Goal: Complete application form

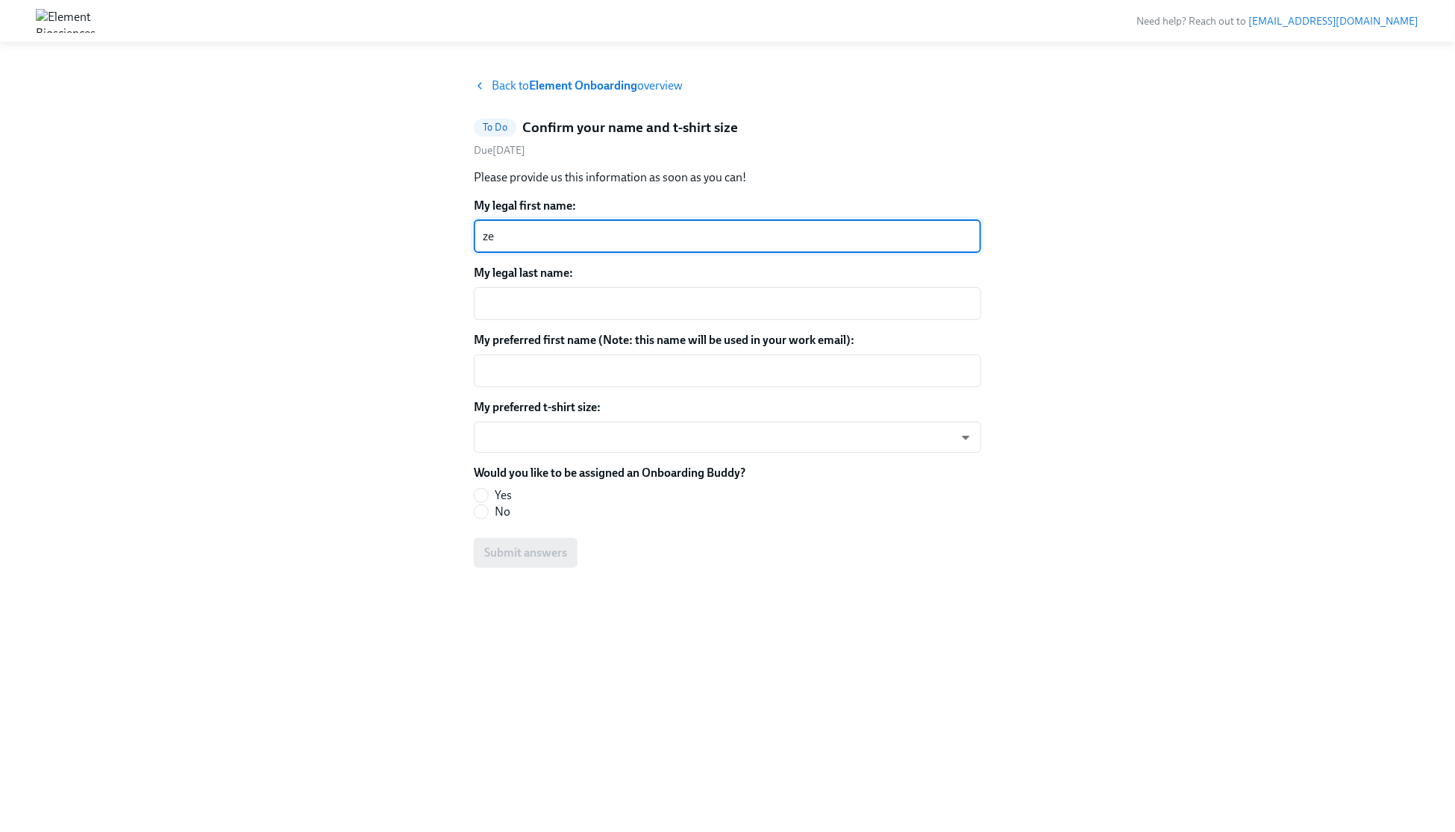
type textarea "z"
type textarea "Zengyu"
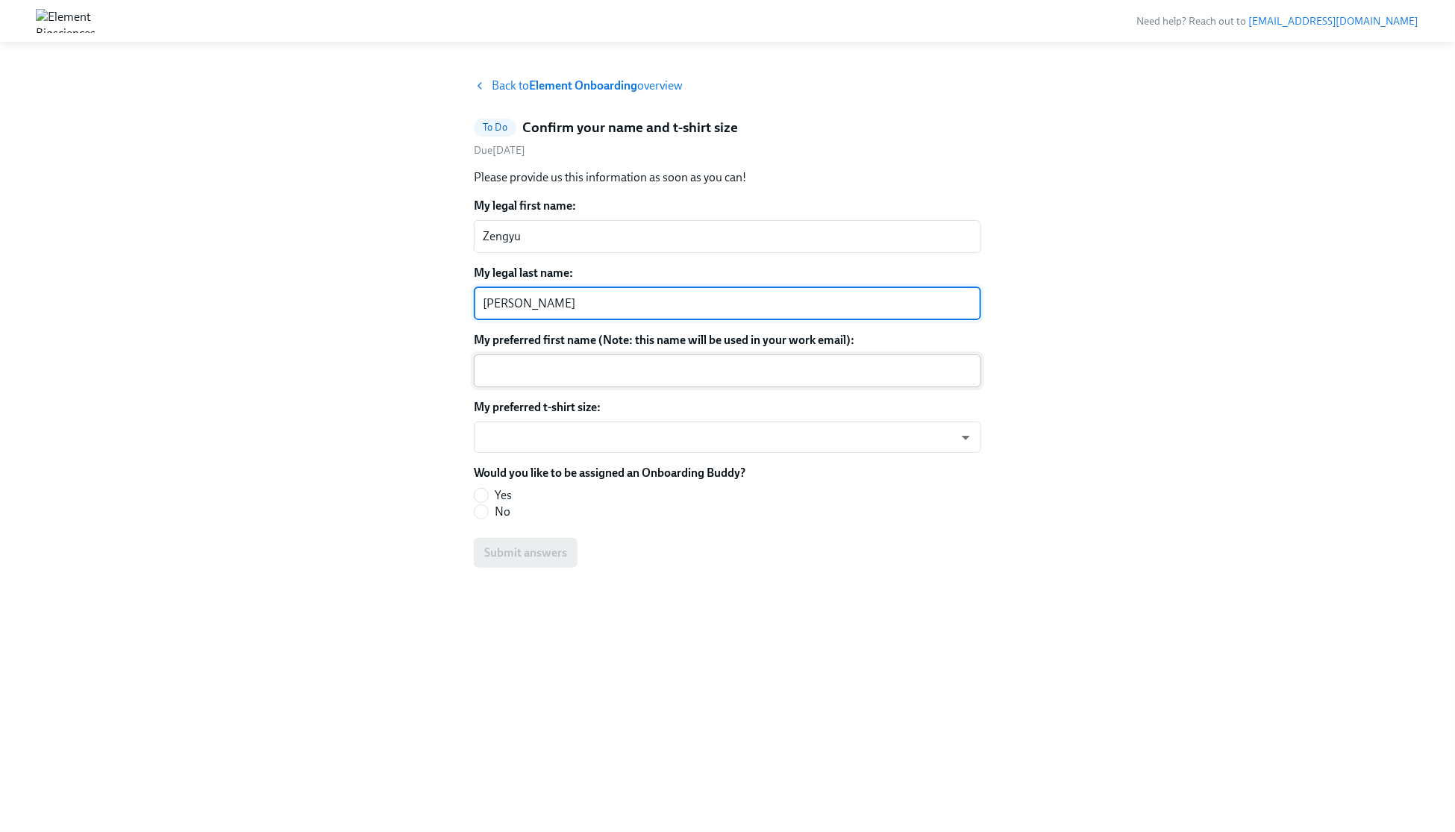
type textarea "[PERSON_NAME]"
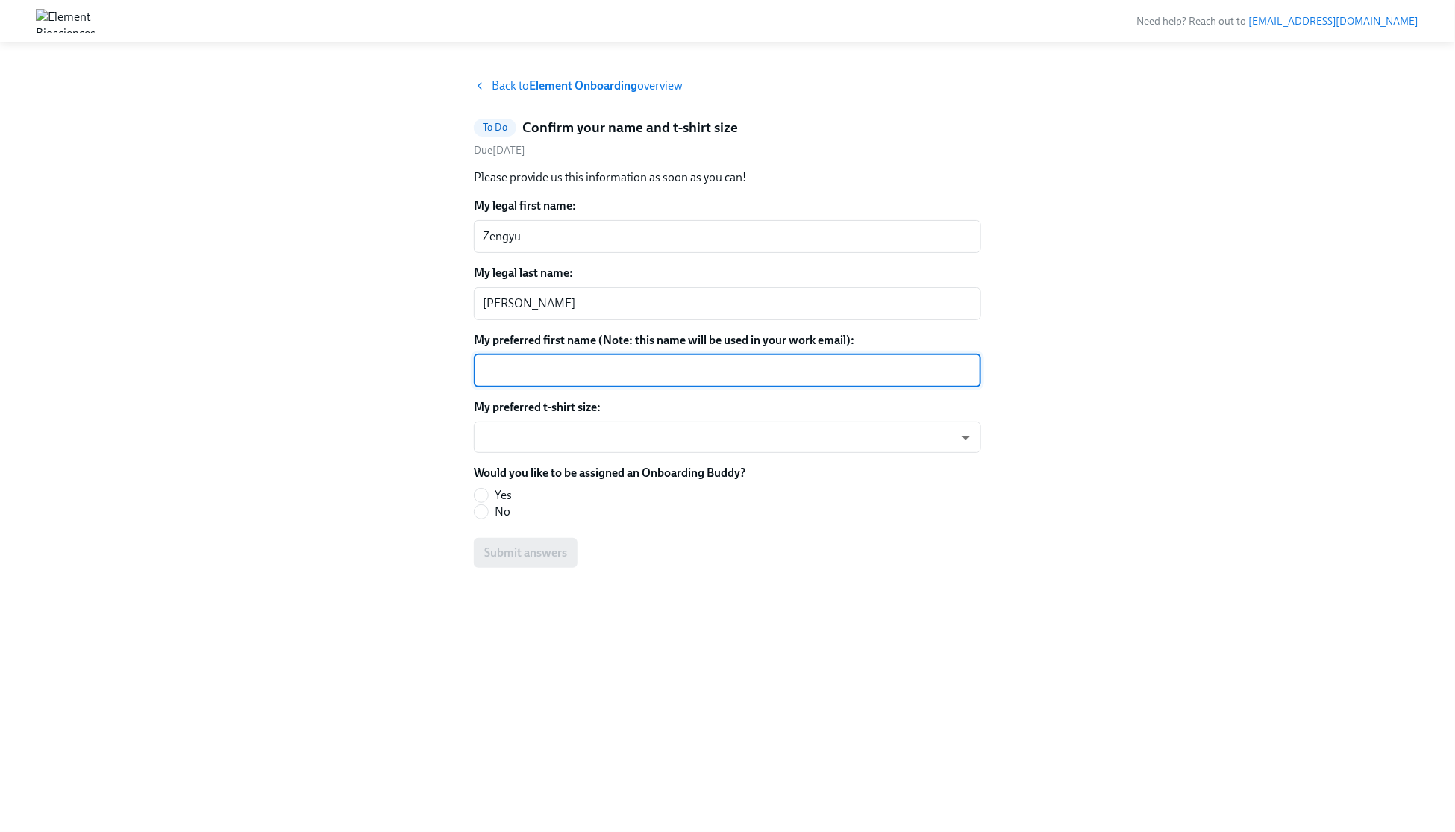
click at [592, 368] on textarea "My preferred first name (Note: this name will be used in your work email):" at bounding box center [727, 371] width 489 height 18
type textarea "Zengyu"
click at [587, 436] on body "Need help? Reach out to [EMAIL_ADDRESS][DOMAIN_NAME] Back to Element Onboarding…" at bounding box center [727, 416] width 1455 height 832
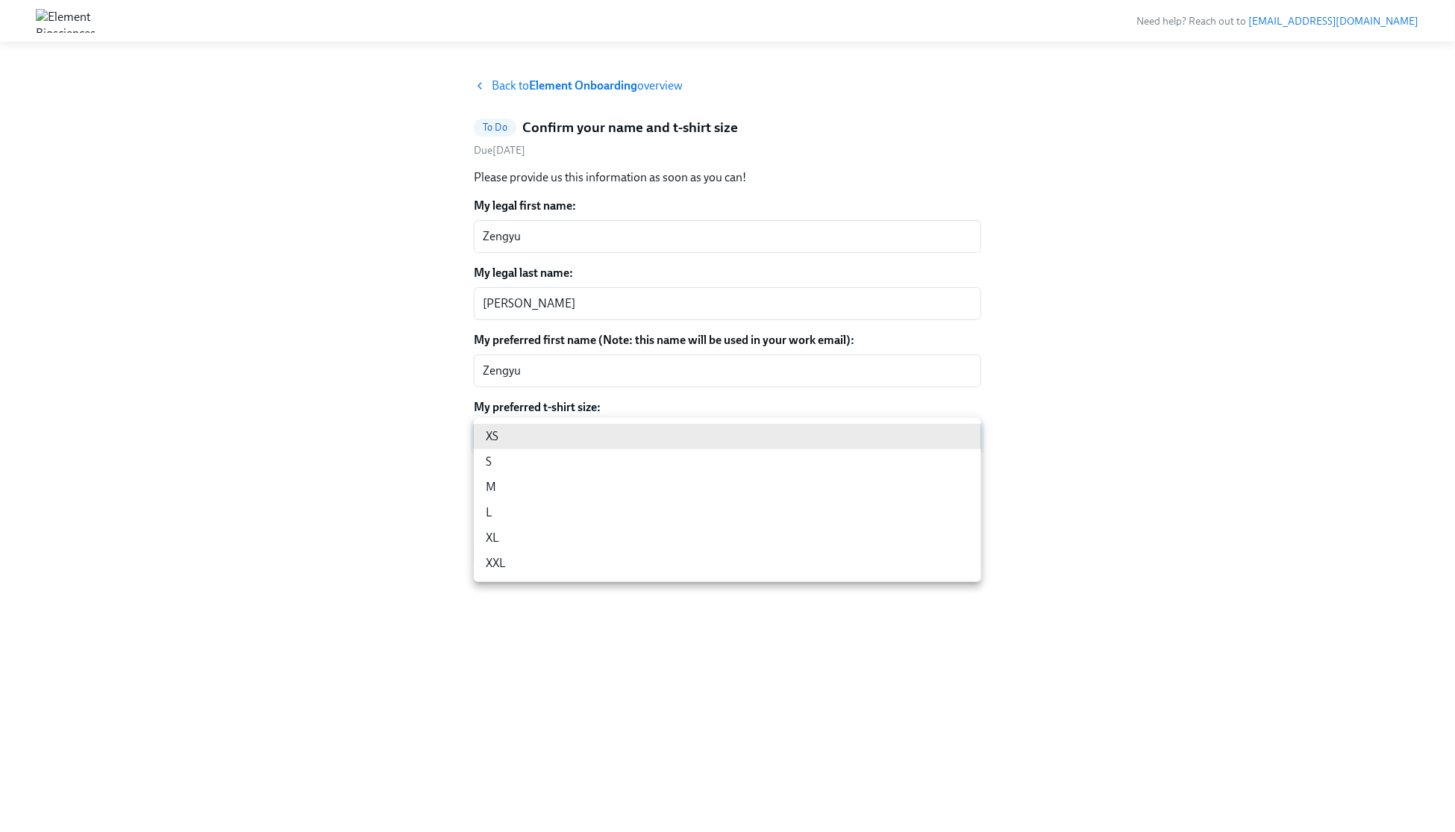
click at [338, 406] on div at bounding box center [727, 416] width 1455 height 832
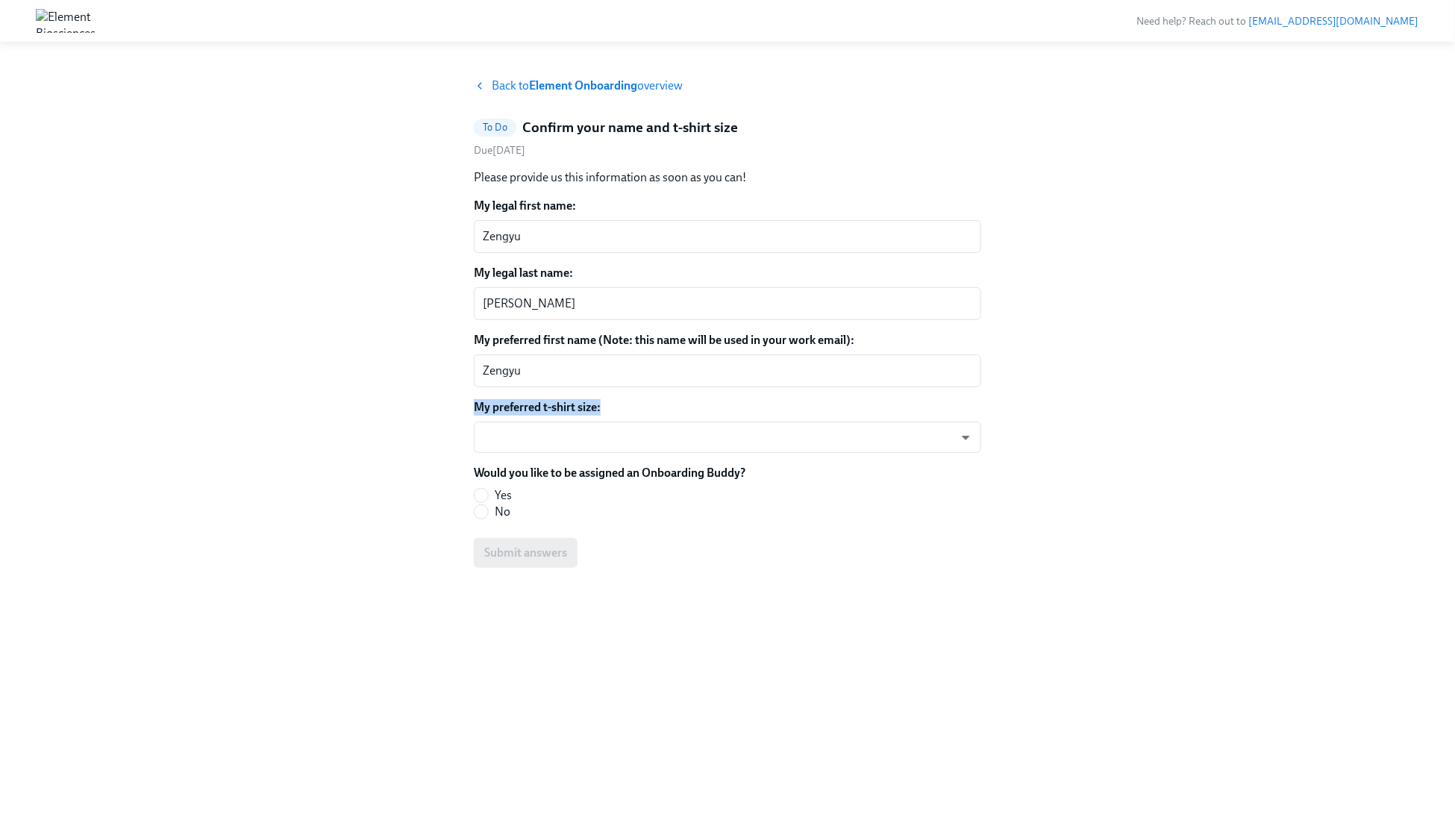
drag, startPoint x: 658, startPoint y: 409, endPoint x: 469, endPoint y: 410, distance: 188.7
click at [469, 410] on div "Back to Element Onboarding overview To Do Confirm your name and t-shirt size Du…" at bounding box center [727, 437] width 1383 height 718
drag, startPoint x: 495, startPoint y: 407, endPoint x: 437, endPoint y: 407, distance: 58.2
click at [437, 407] on div "Back to Element Onboarding overview To Do Confirm your name and t-shirt size Du…" at bounding box center [727, 437] width 1383 height 718
click at [531, 430] on body "Need help? Reach out to [EMAIL_ADDRESS][DOMAIN_NAME] Back to Element Onboarding…" at bounding box center [727, 416] width 1455 height 832
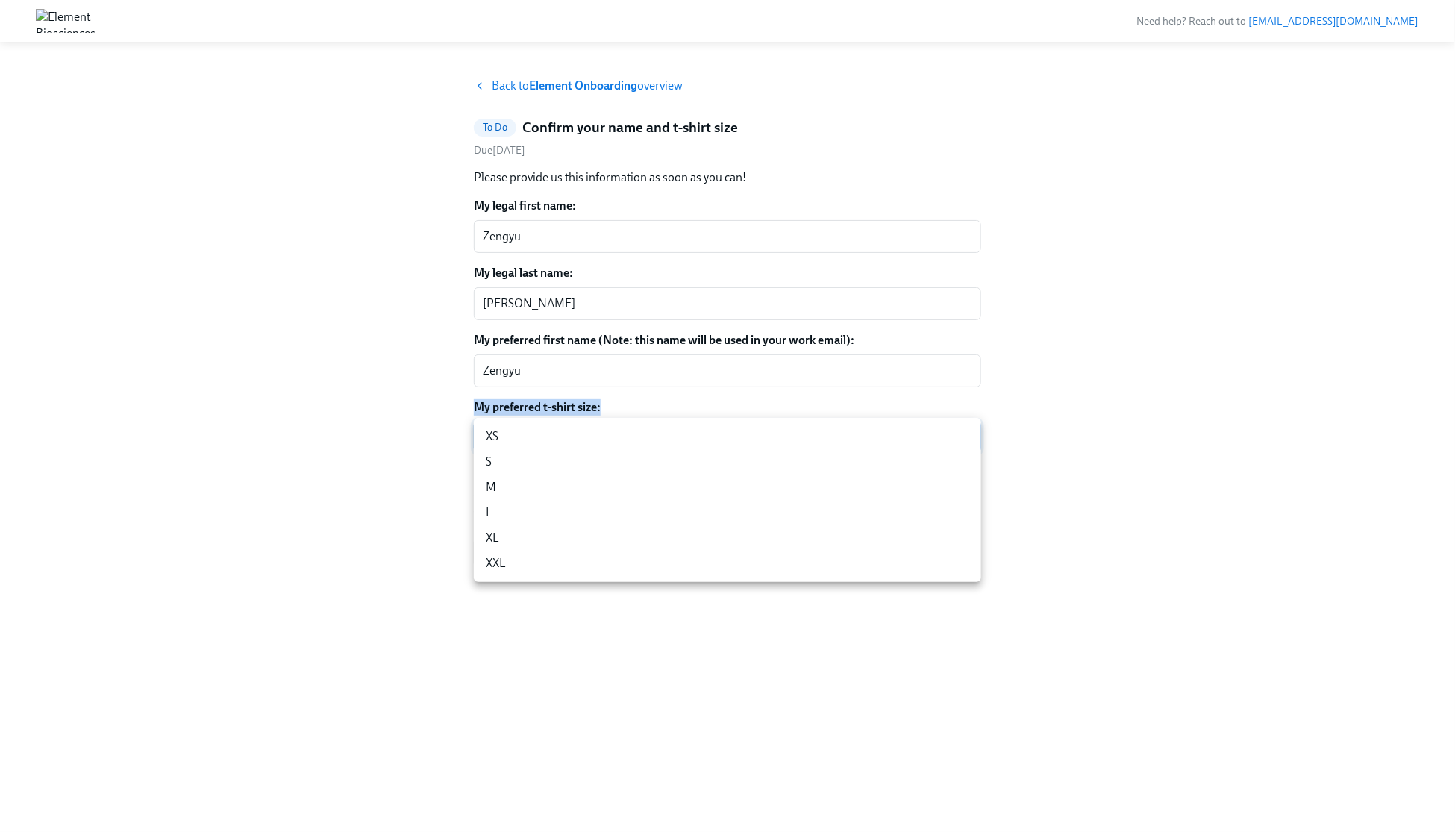
click at [527, 485] on li "M" at bounding box center [727, 486] width 507 height 25
type input "L7MMlKhwy"
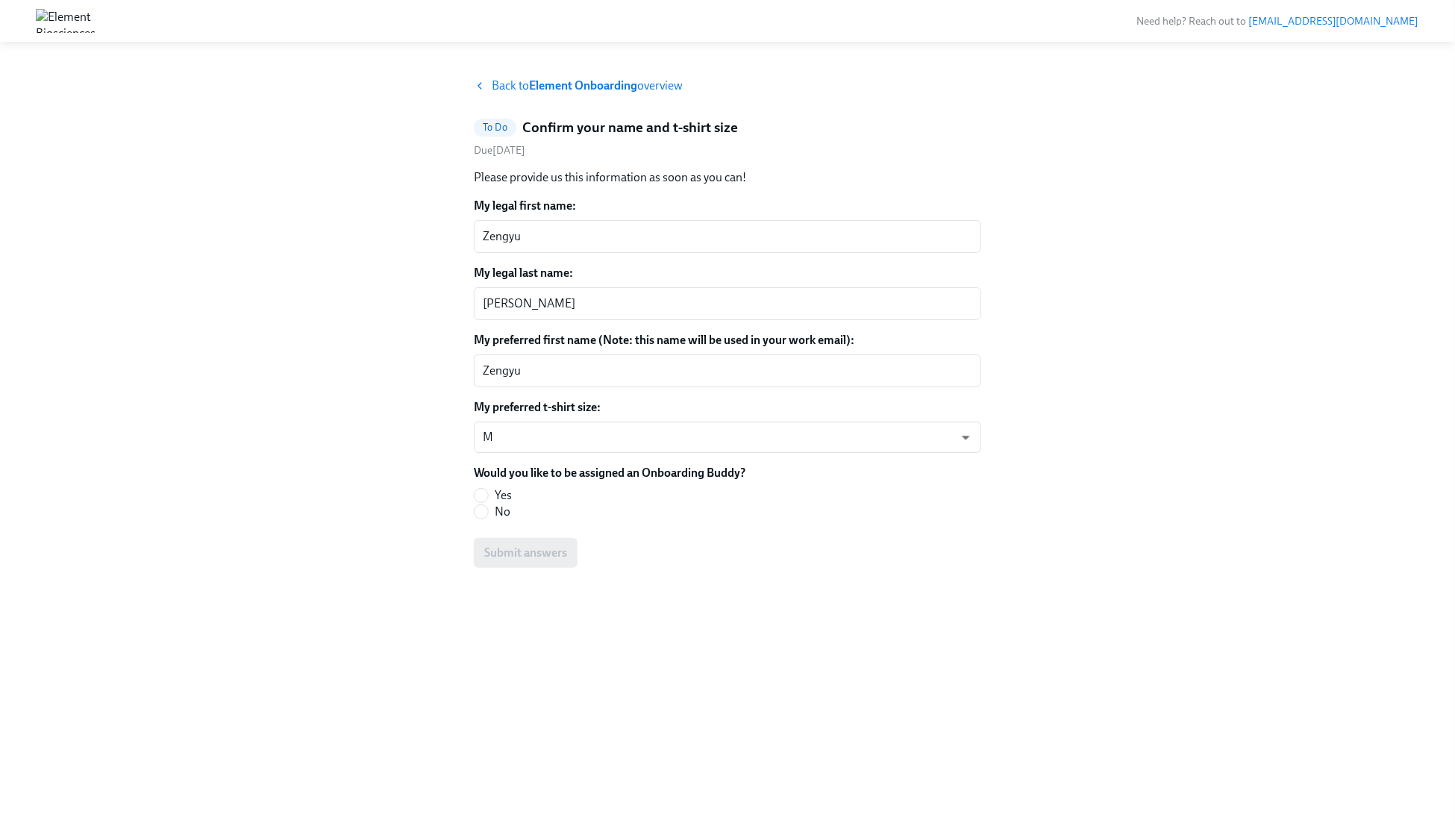
click at [387, 477] on div "Back to Element Onboarding overview To Do Confirm your name and t-shirt size Du…" at bounding box center [727, 437] width 1383 height 718
drag, startPoint x: 748, startPoint y: 474, endPoint x: 415, endPoint y: 477, distance: 333.4
click at [439, 480] on div "Back to Element Onboarding overview To Do Confirm your name and t-shirt size Du…" at bounding box center [727, 437] width 1383 height 718
click at [331, 469] on div "Back to Element Onboarding overview To Do Confirm your name and t-shirt size Du…" at bounding box center [727, 437] width 1383 height 718
drag, startPoint x: 472, startPoint y: 470, endPoint x: 765, endPoint y: 468, distance: 292.4
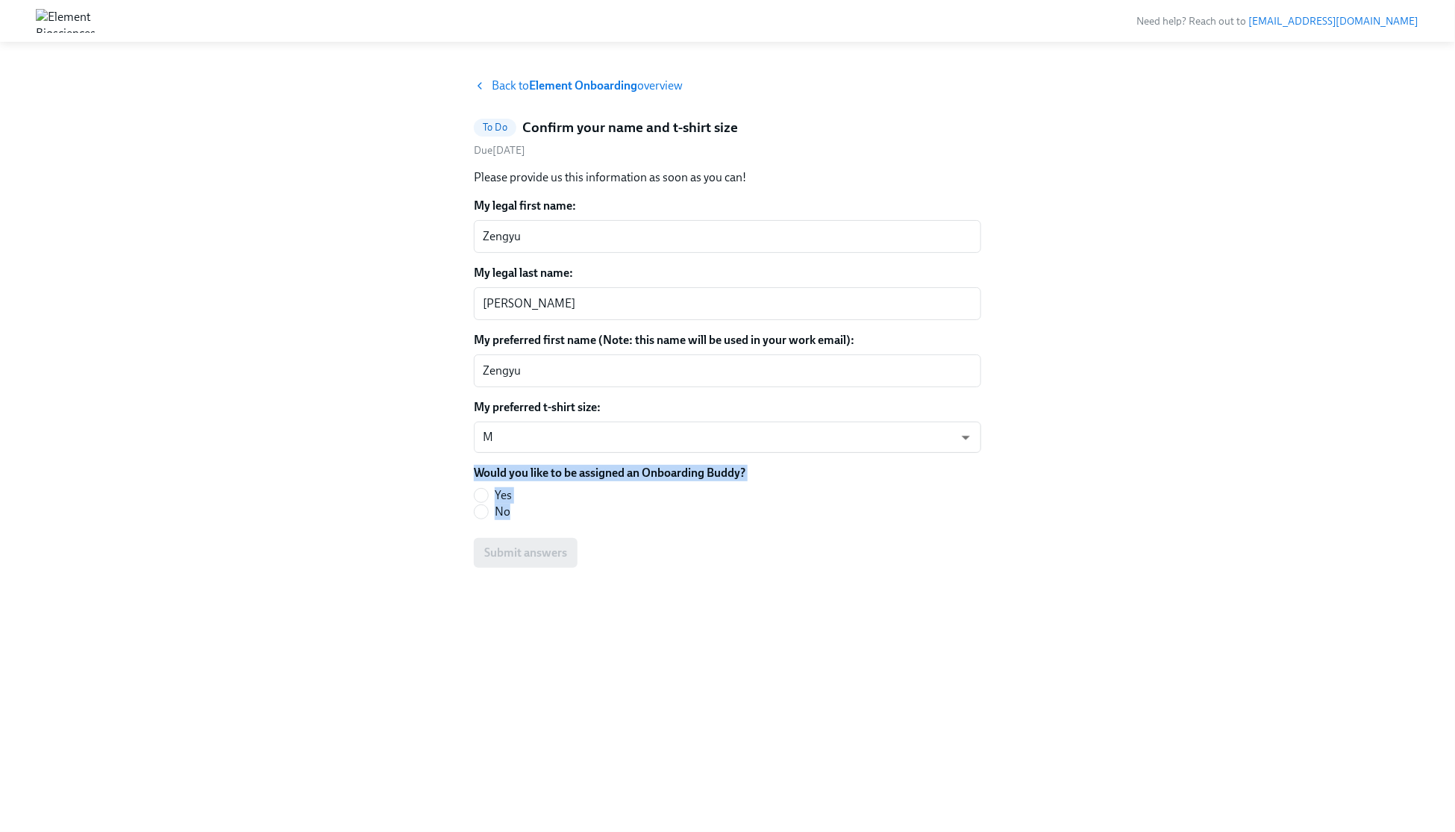
click at [765, 468] on div "Back to Element Onboarding overview To Do Confirm your name and t-shirt size Du…" at bounding box center [727, 437] width 1383 height 718
click at [760, 475] on div "Would you like to be assigned an Onboarding Buddy? Yes No" at bounding box center [727, 492] width 507 height 55
drag, startPoint x: 752, startPoint y: 474, endPoint x: 686, endPoint y: 473, distance: 66.4
click at [686, 473] on div "Would you like to be assigned an Onboarding Buddy? Yes No" at bounding box center [727, 492] width 507 height 55
click at [478, 472] on label "Would you like to be assigned an Onboarding Buddy?" at bounding box center [610, 473] width 272 height 16
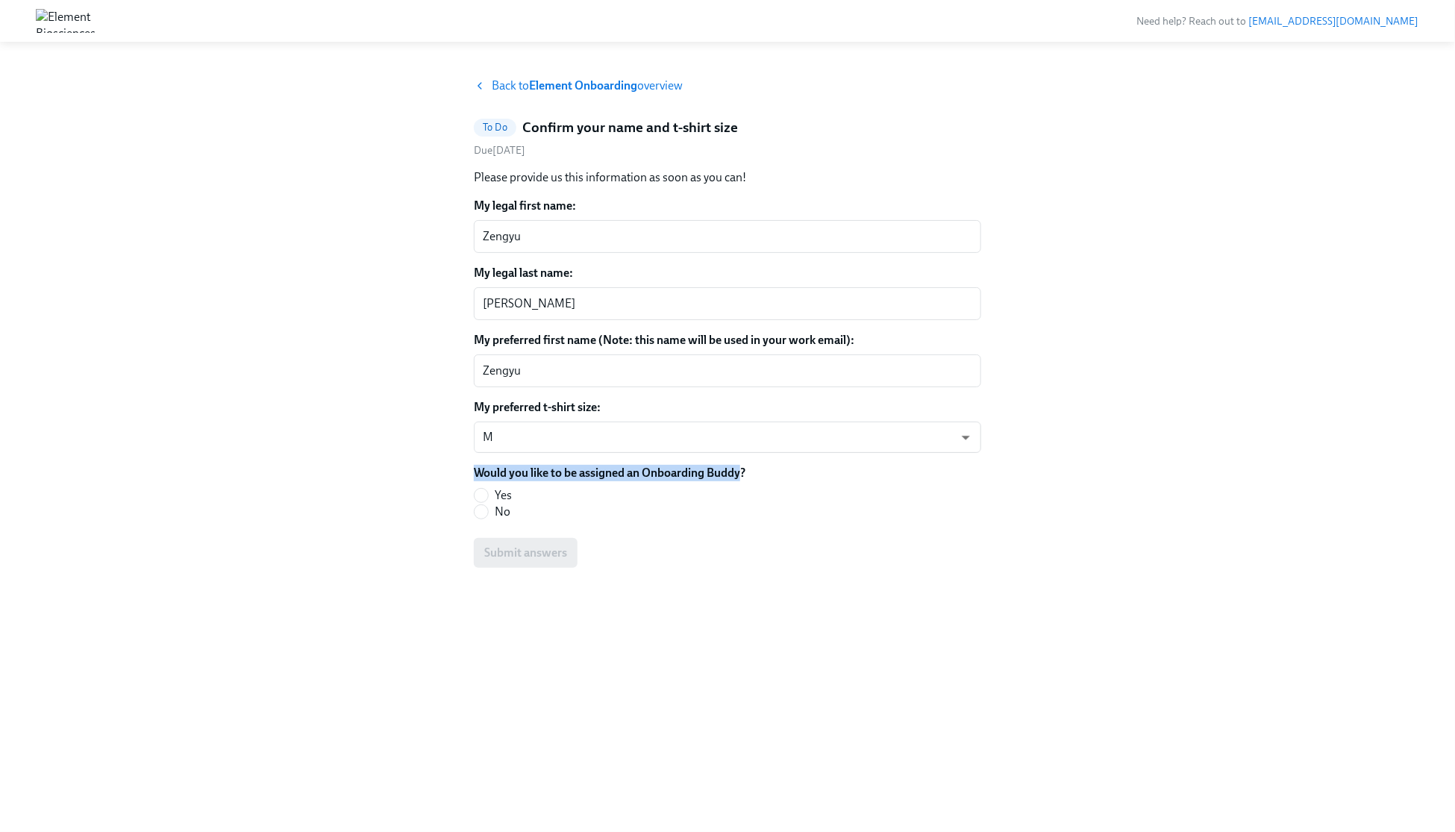
drag, startPoint x: 475, startPoint y: 471, endPoint x: 740, endPoint y: 471, distance: 264.8
click at [740, 471] on label "Would you like to be assigned an Onboarding Buddy?" at bounding box center [610, 473] width 272 height 16
copy label "Would you like to be assigned an Onboarding Buddy"
click at [486, 495] on input "Yes" at bounding box center [480, 495] width 13 height 13
radio input "true"
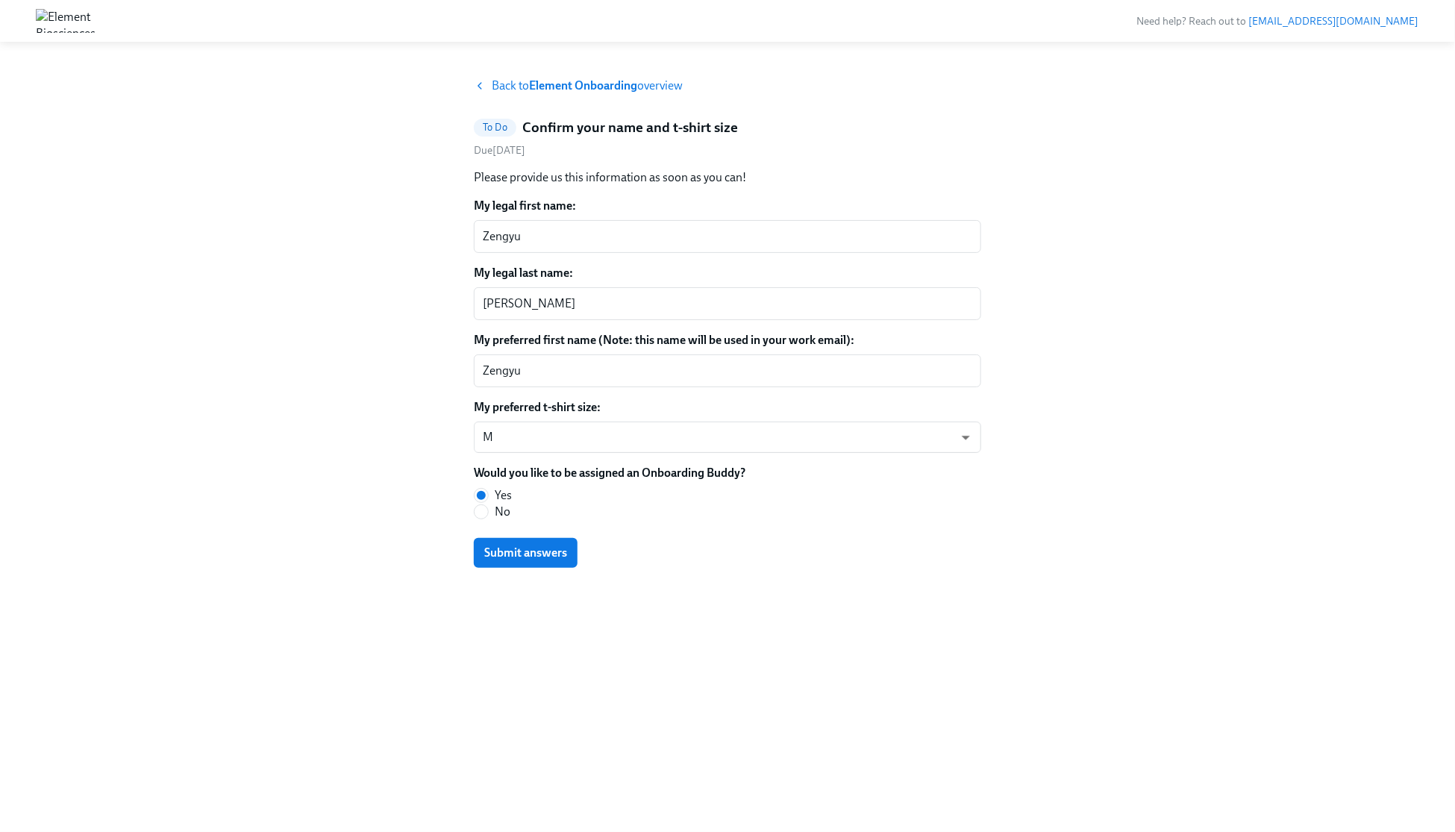
click at [407, 510] on div "Back to Element Onboarding overview To Do Confirm your name and t-shirt size Du…" at bounding box center [727, 437] width 1383 height 718
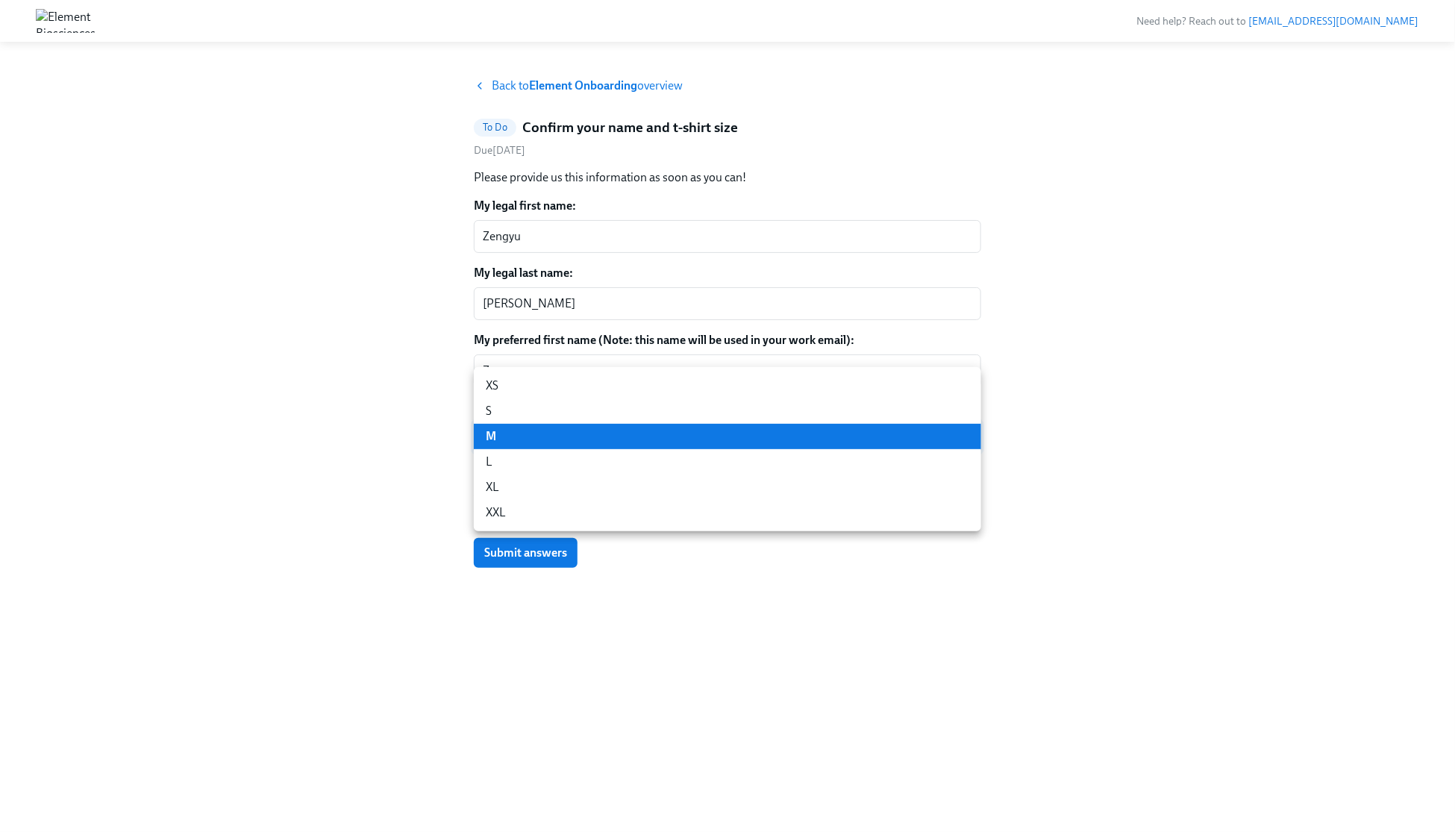
click at [541, 436] on body "Need help? Reach out to [EMAIL_ADDRESS][DOMAIN_NAME] Back to Element Onboarding…" at bounding box center [727, 416] width 1455 height 832
click at [541, 436] on li "M" at bounding box center [727, 436] width 507 height 25
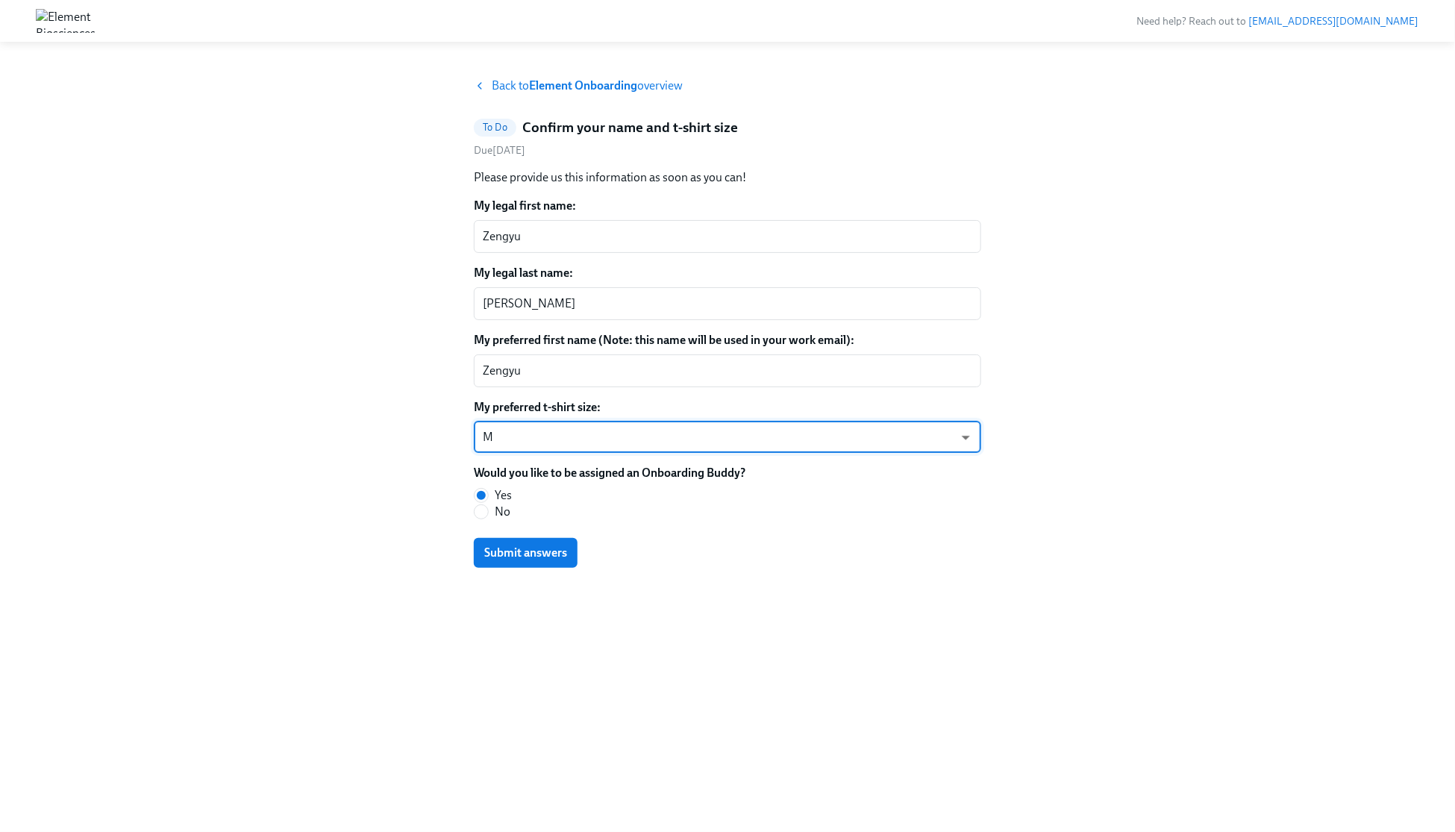
click at [386, 495] on div "Back to Element Onboarding overview To Do Confirm your name and t-shirt size Du…" at bounding box center [727, 437] width 1383 height 718
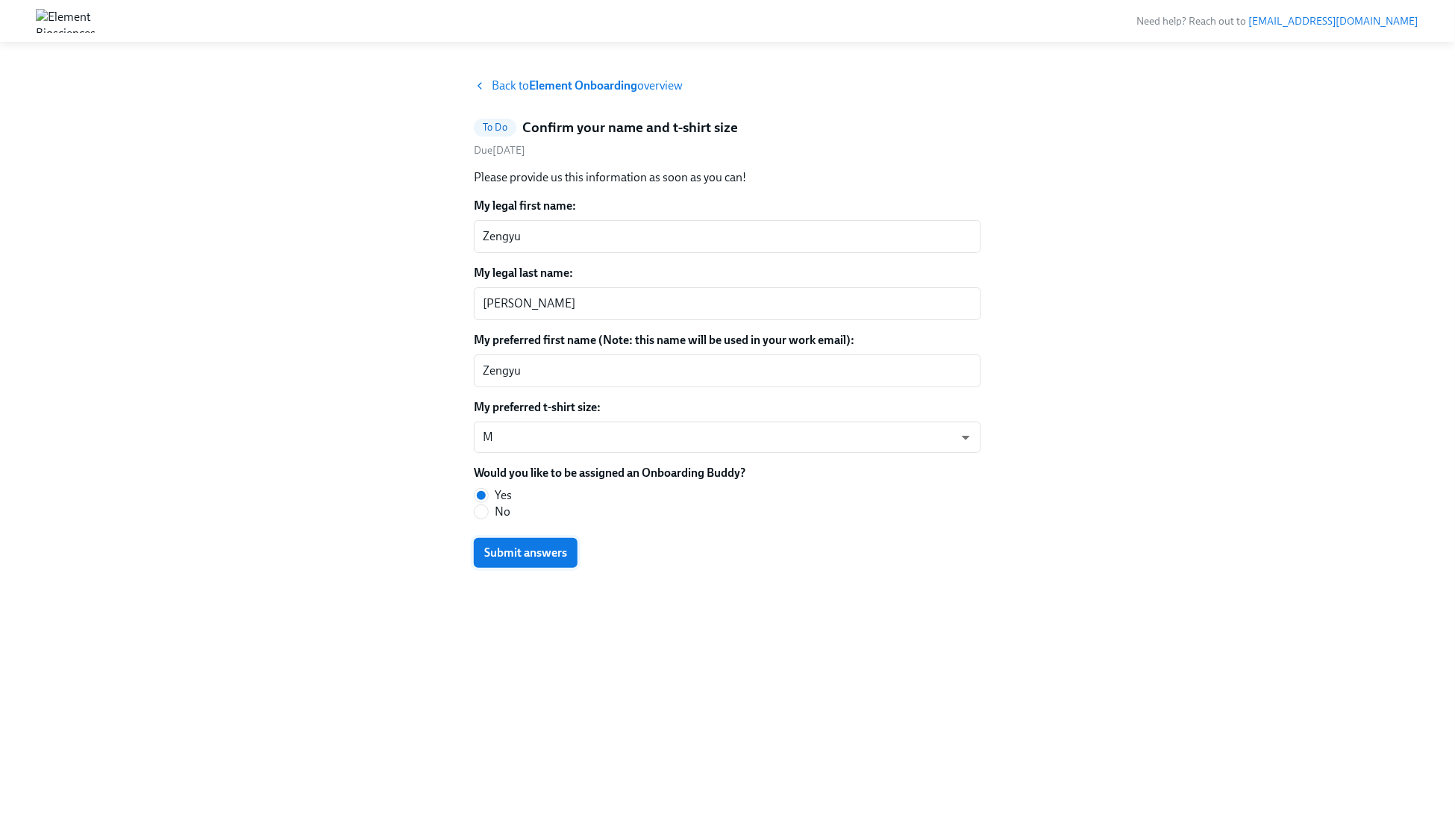
click at [524, 550] on span "Submit answers" at bounding box center [525, 552] width 83 height 15
click at [643, 86] on span "Back to Element Onboarding overview" at bounding box center [587, 86] width 191 height 16
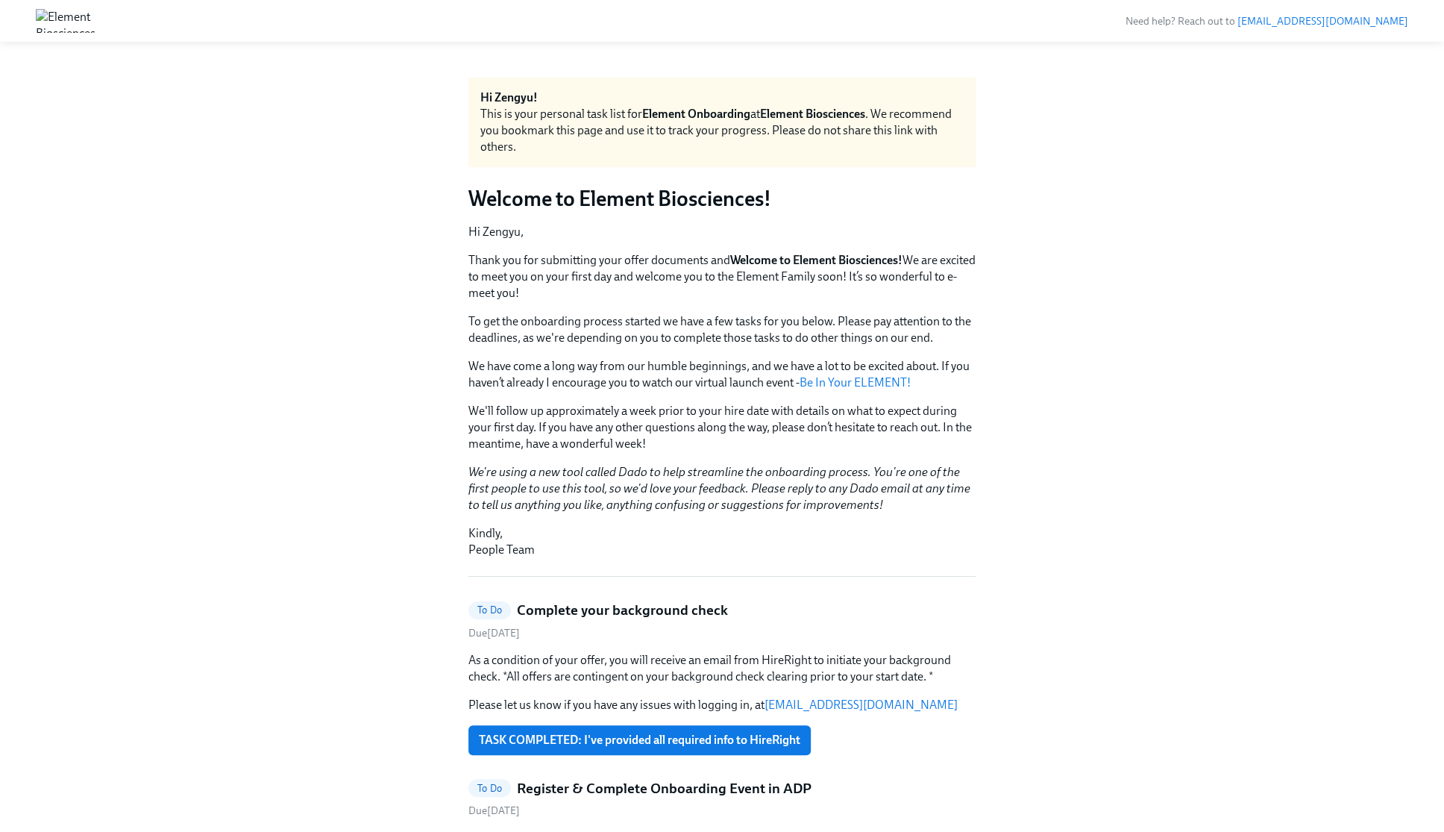
click at [844, 379] on link "Be In Your ELEMENT!" at bounding box center [855, 382] width 111 height 14
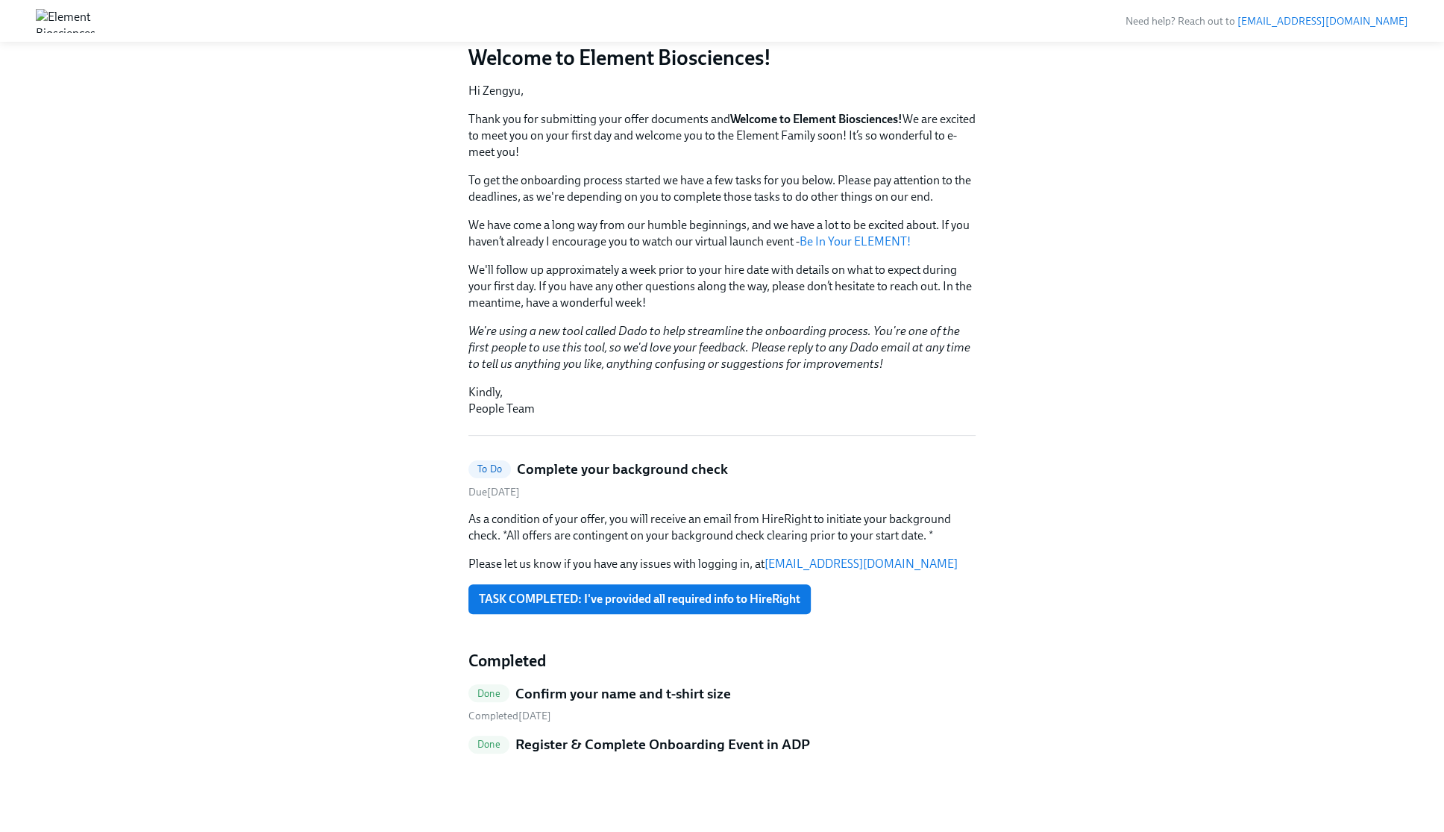
scroll to position [139, 0]
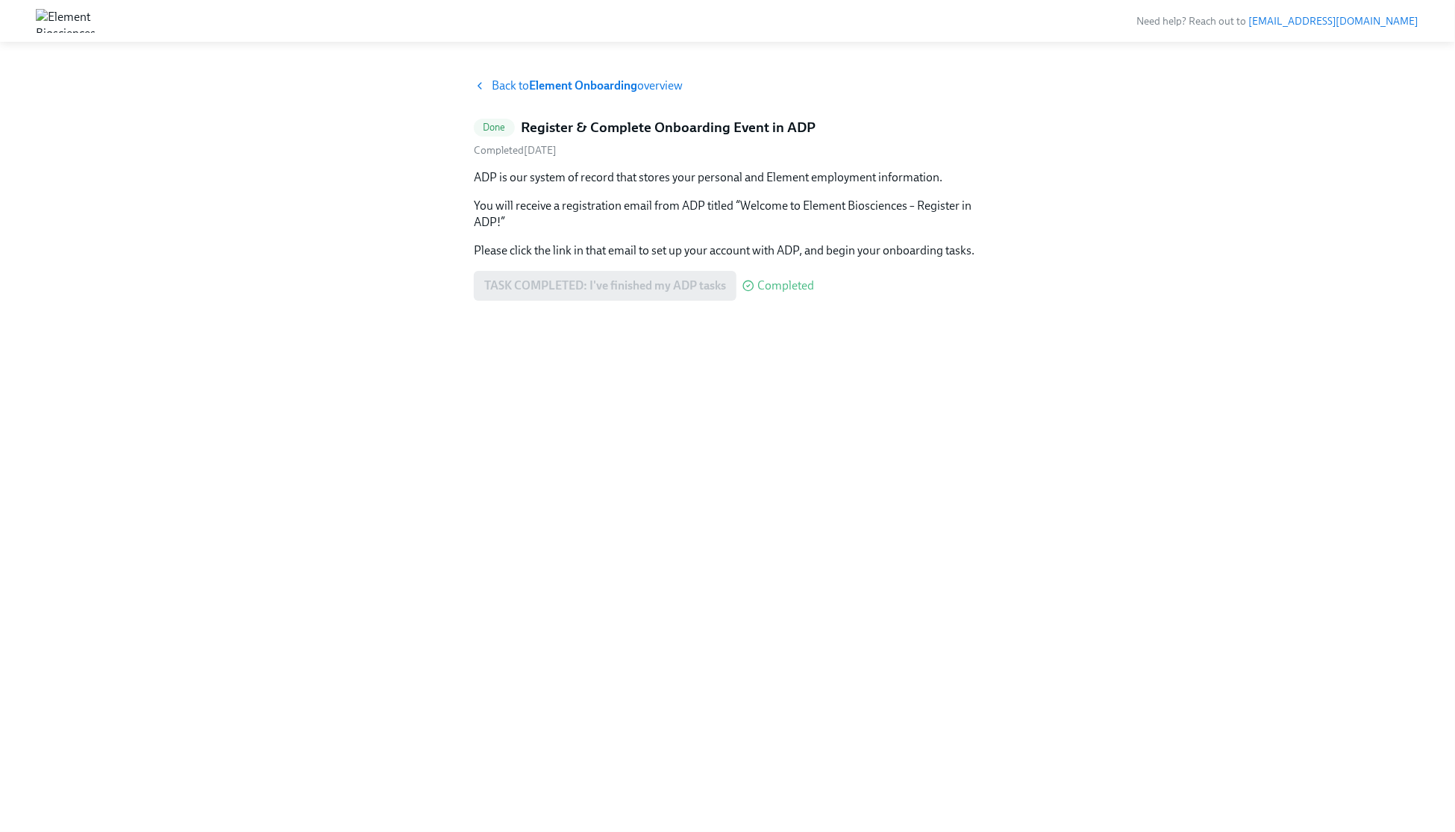
click at [609, 81] on strong "Element Onboarding" at bounding box center [583, 85] width 108 height 14
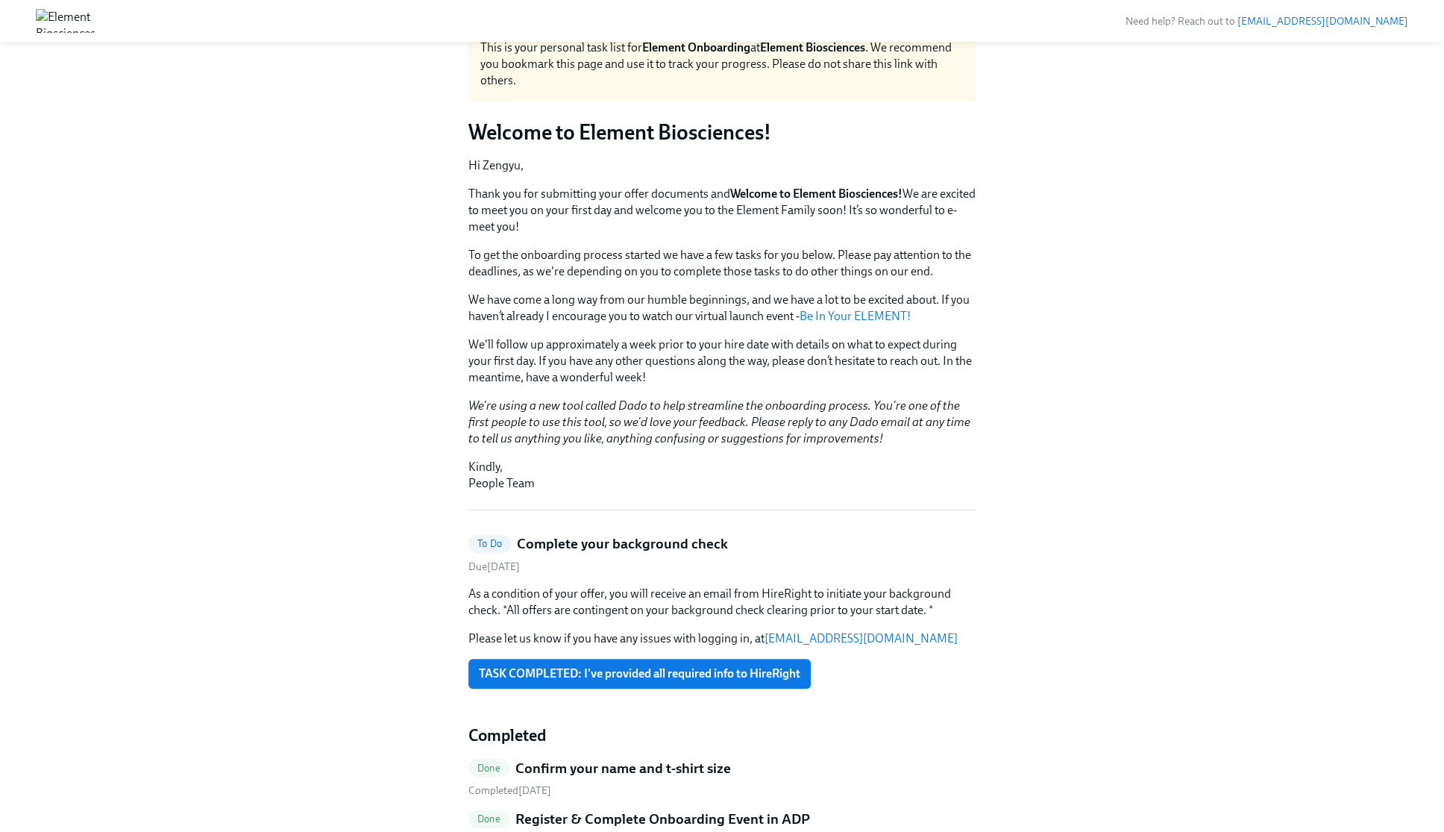
scroll to position [154, 0]
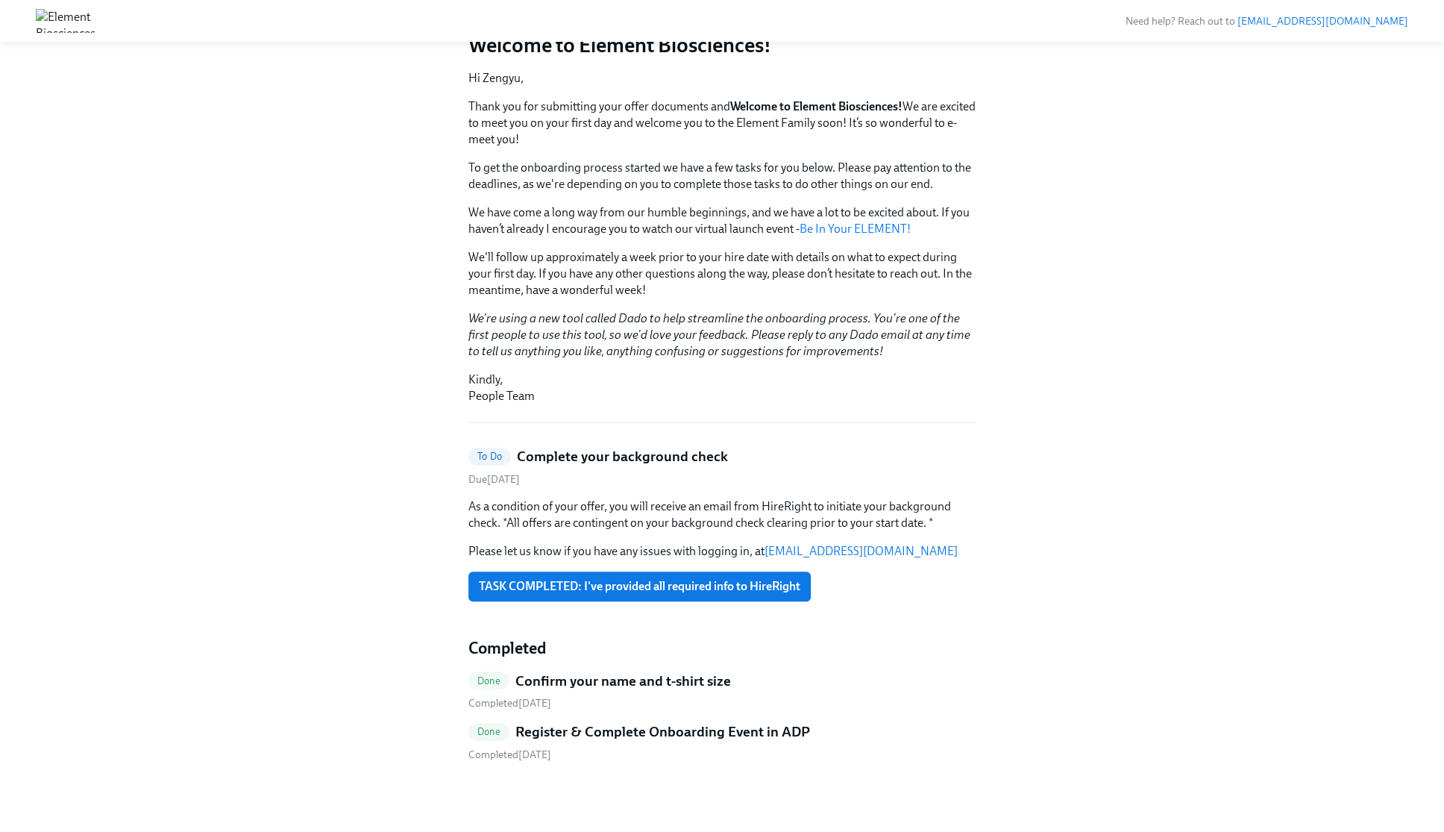
click at [1147, 391] on div "Hi Zengyu! This is your personal task list for Element Onboarding at Element Bi…" at bounding box center [722, 360] width 1372 height 873
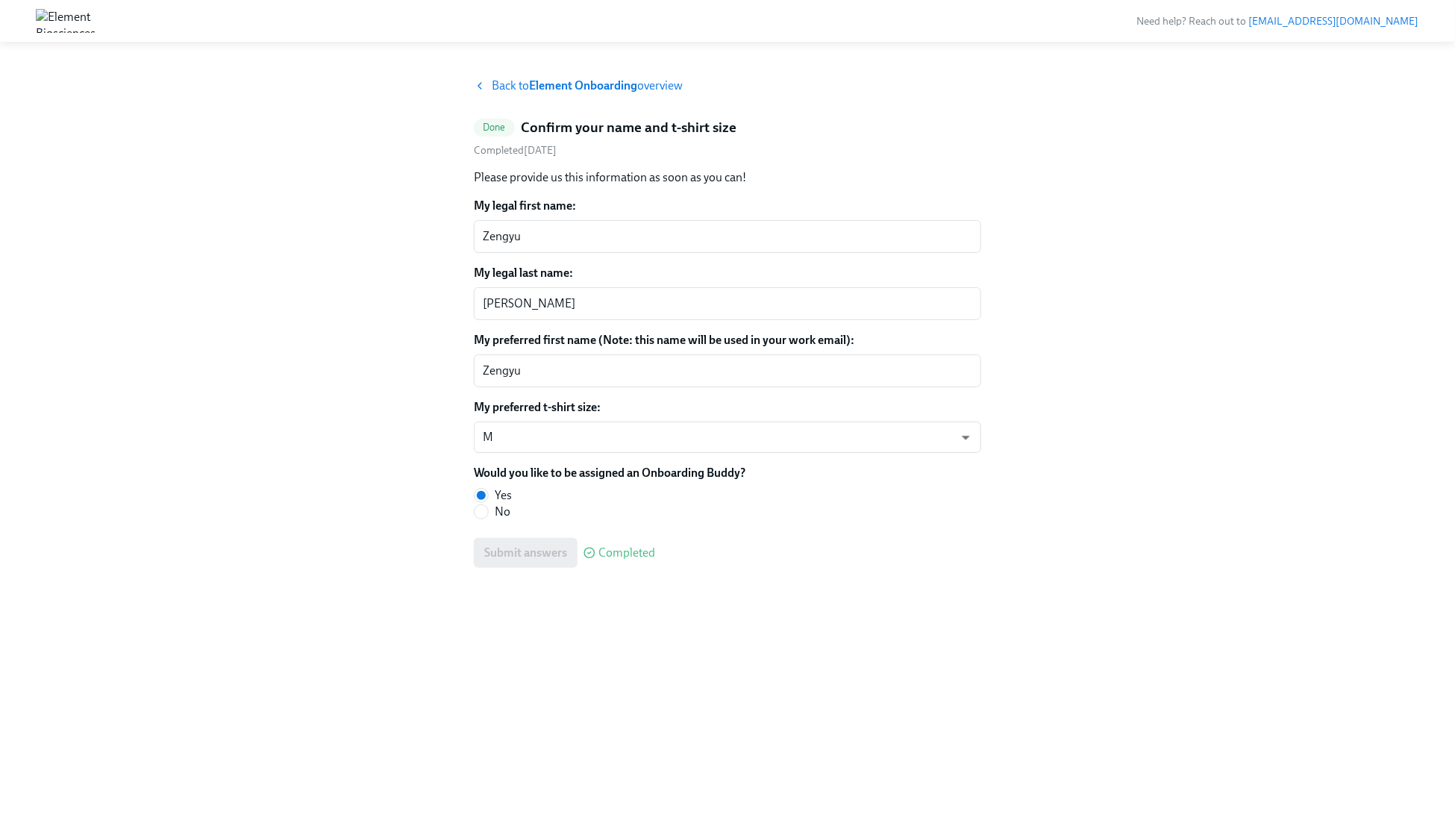
click at [597, 82] on strong "Element Onboarding" at bounding box center [583, 85] width 108 height 14
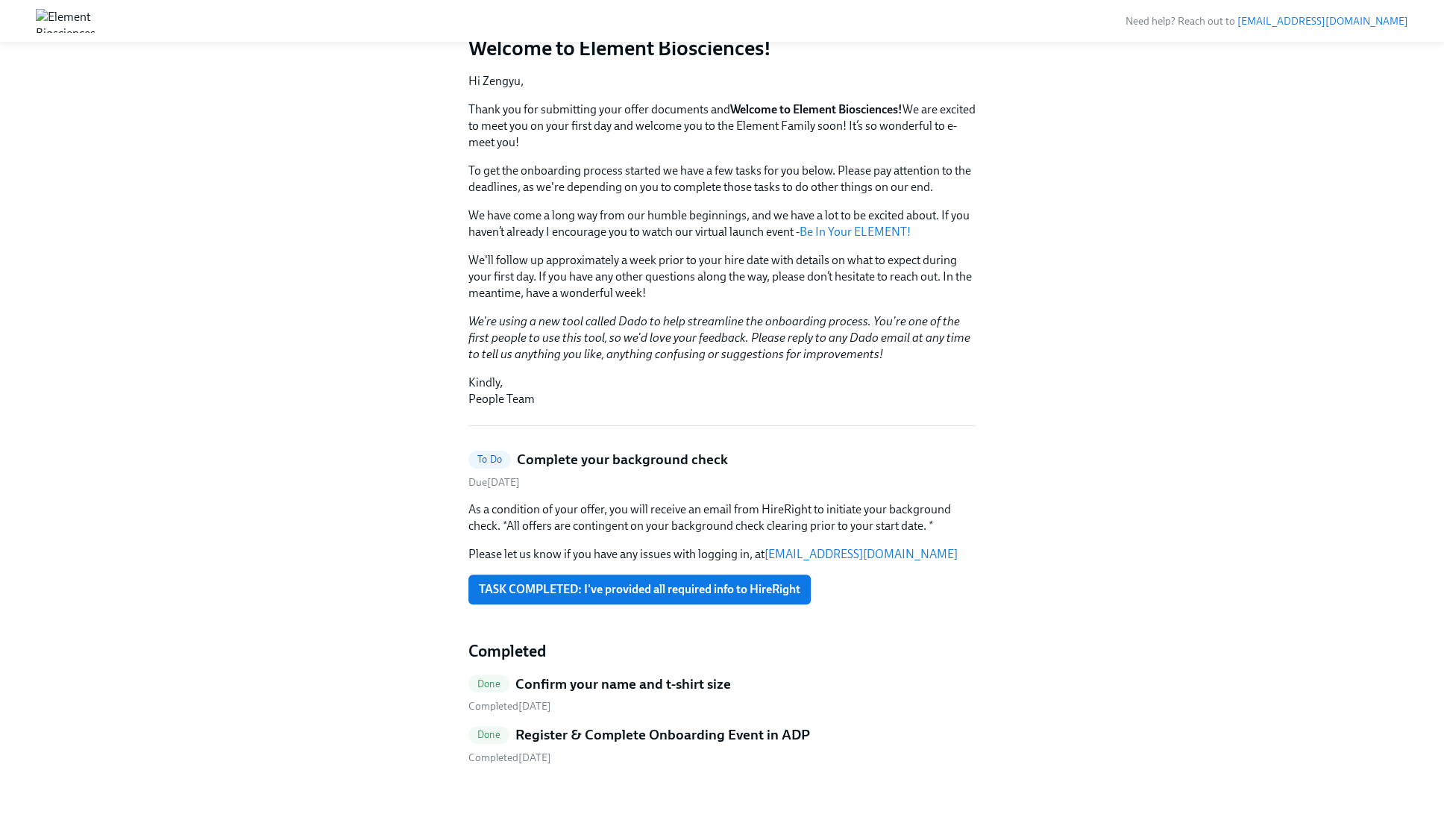
scroll to position [154, 0]
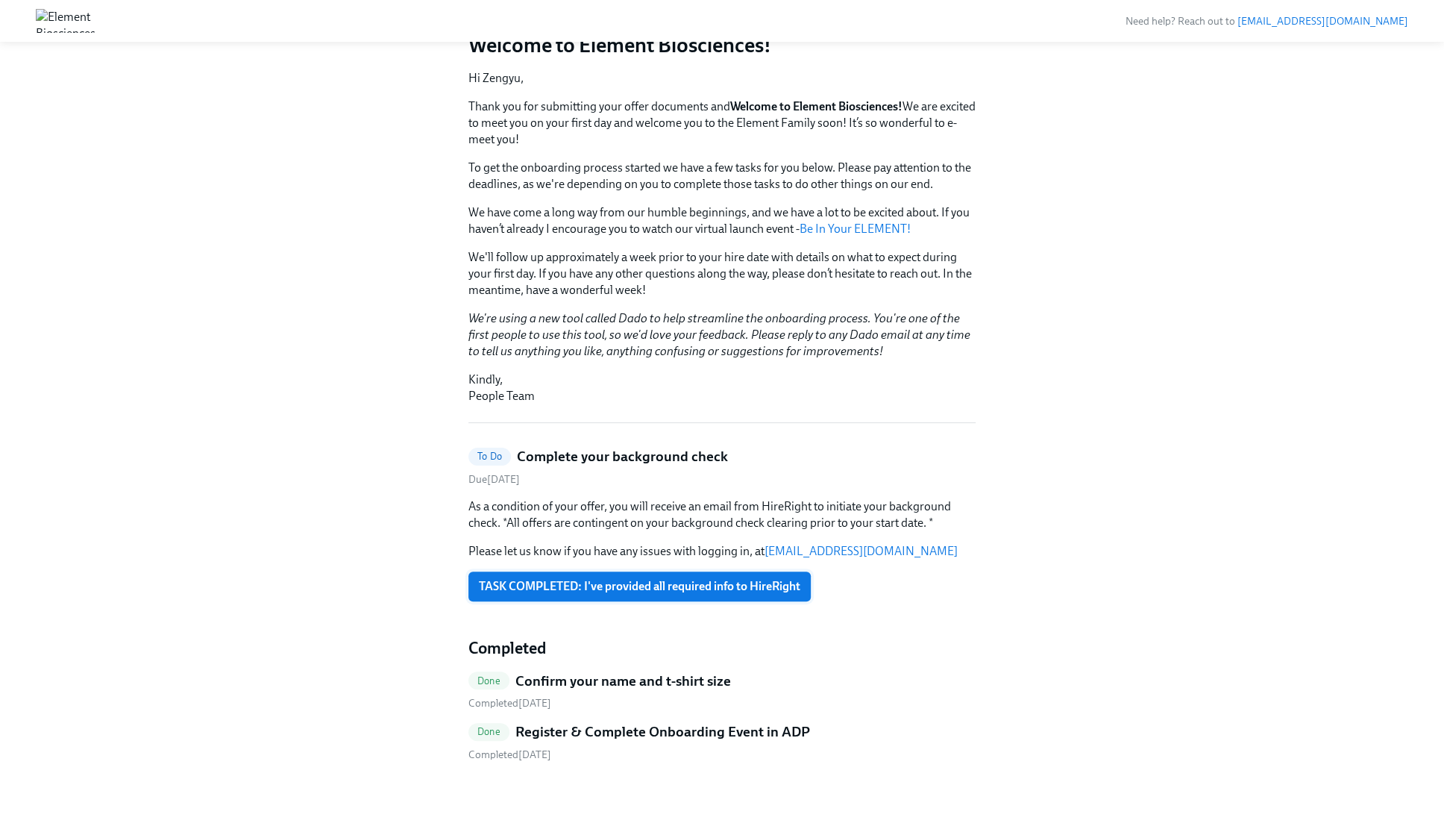
click at [767, 579] on span "TASK COMPLETED: I've provided all required info to HireRight" at bounding box center [639, 586] width 321 height 15
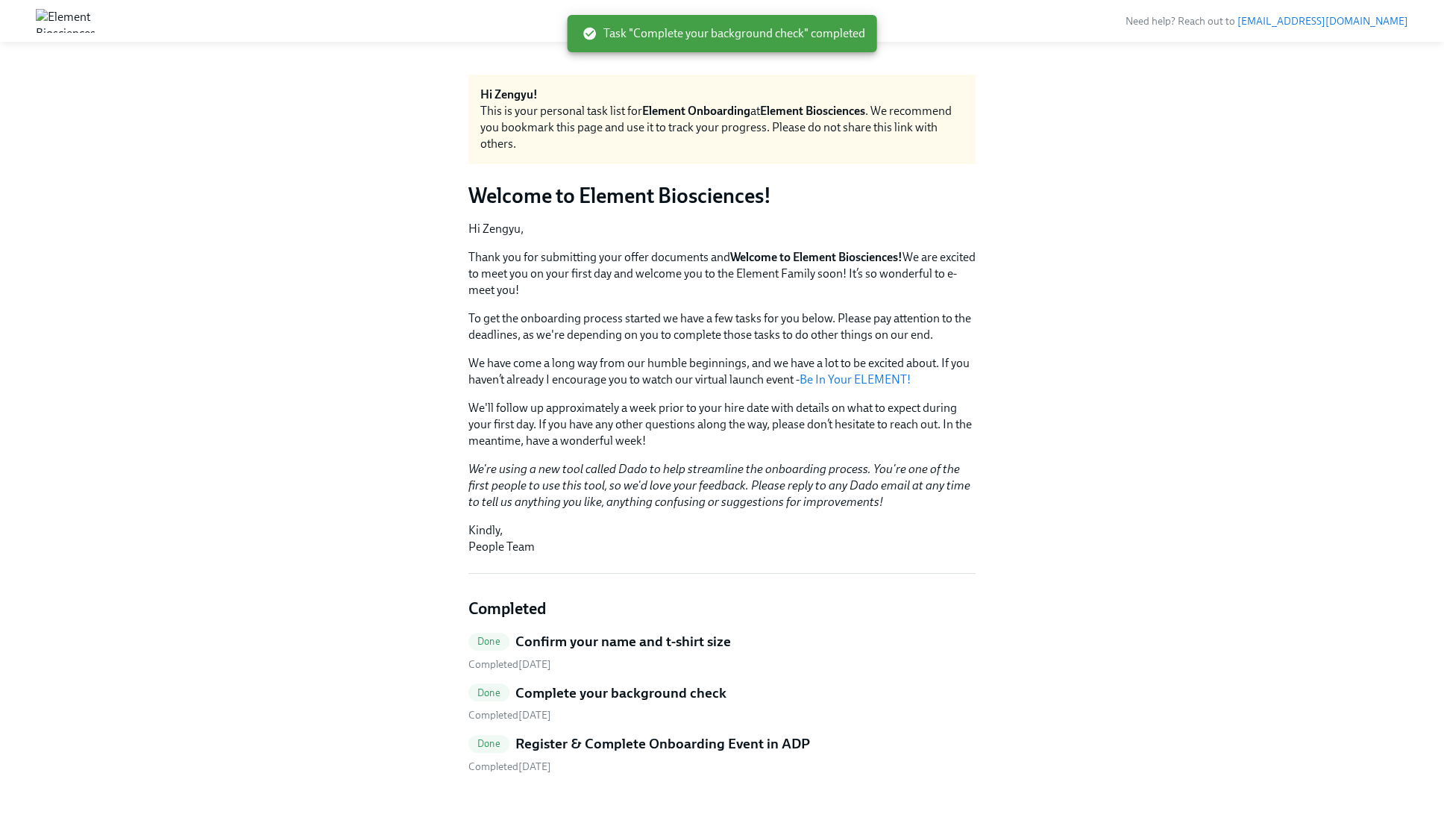
scroll to position [0, 0]
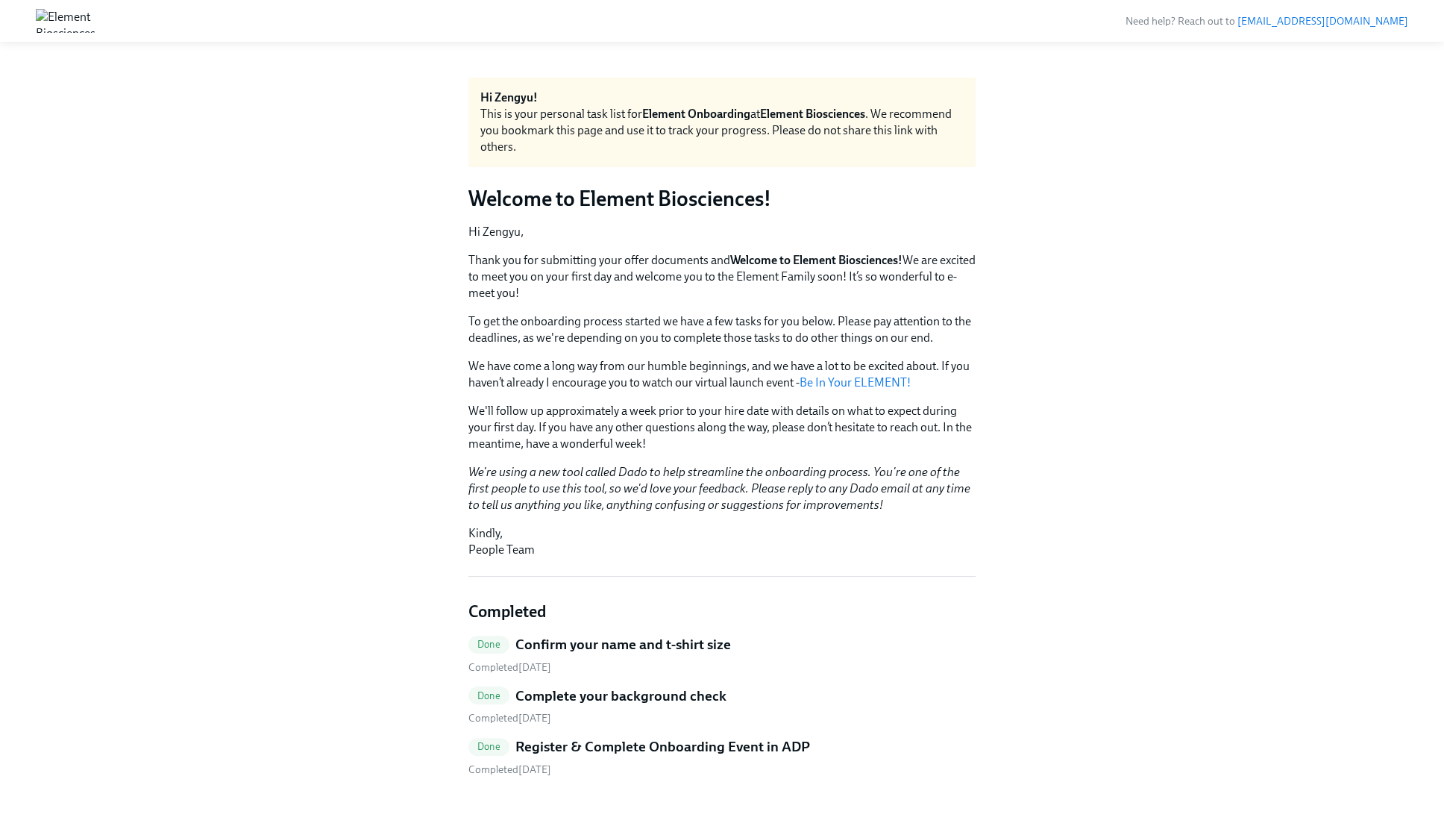
click at [315, 391] on div "Hi Zengyu! This is your personal task list for Element Onboarding at Element Bi…" at bounding box center [722, 445] width 1372 height 735
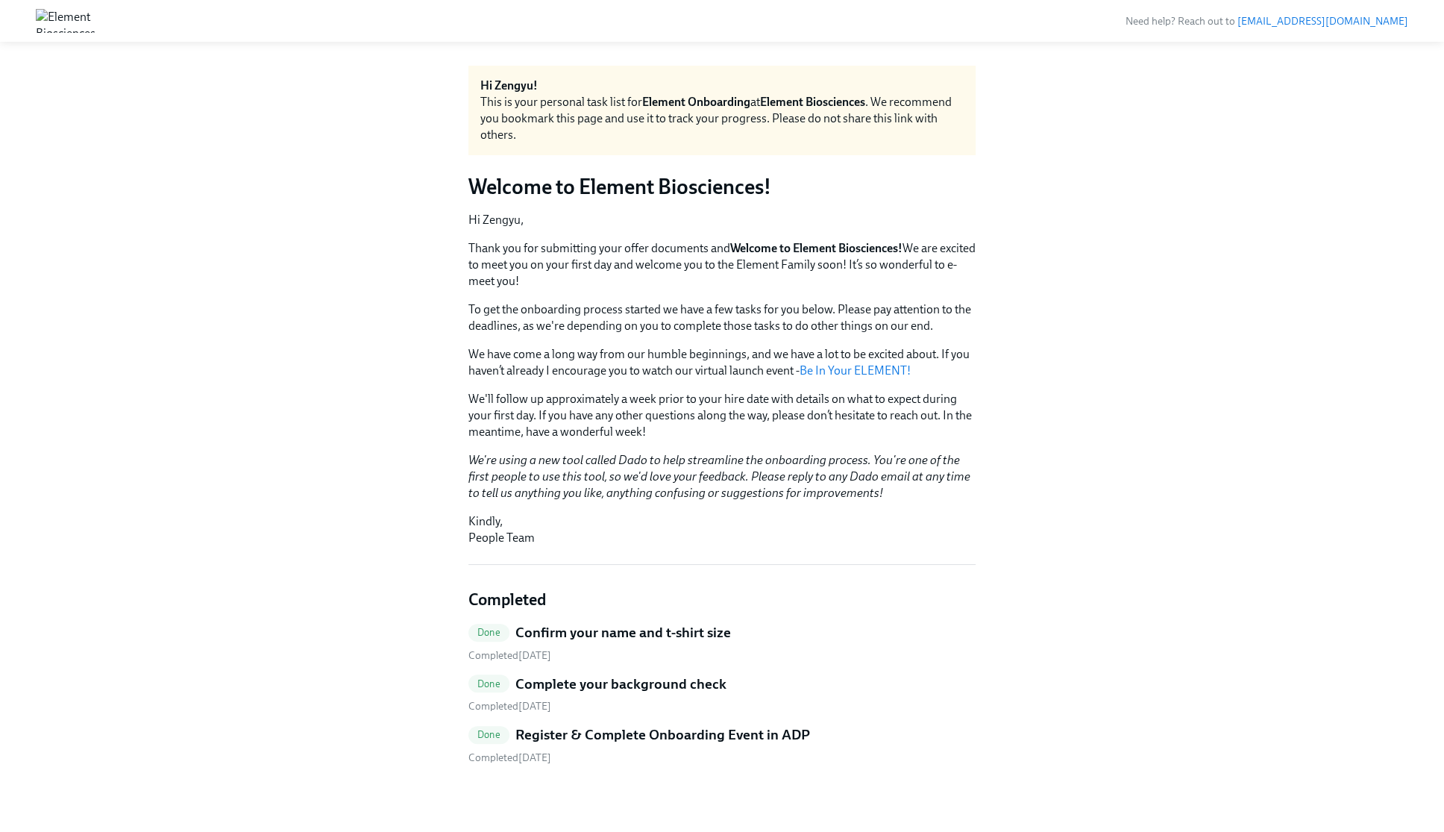
scroll to position [15, 0]
click at [652, 680] on h5 "Complete your background check" at bounding box center [620, 680] width 211 height 19
